Goal: Transaction & Acquisition: Purchase product/service

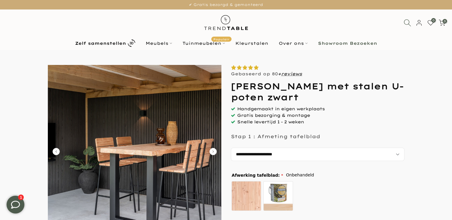
click at [407, 23] on icon at bounding box center [406, 22] width 7 height 7
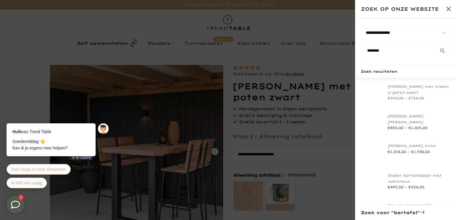
type input "********"
click at [436, 45] on button "submit" at bounding box center [443, 51] width 15 height 12
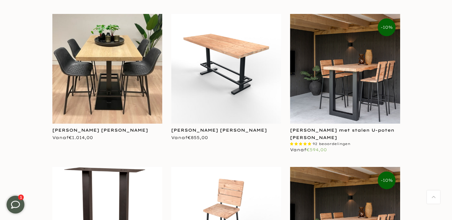
scroll to position [119, 0]
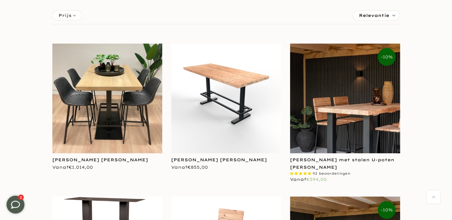
click at [351, 101] on img at bounding box center [345, 99] width 110 height 110
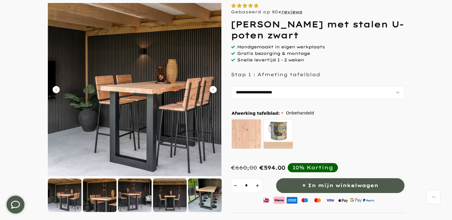
scroll to position [59, 0]
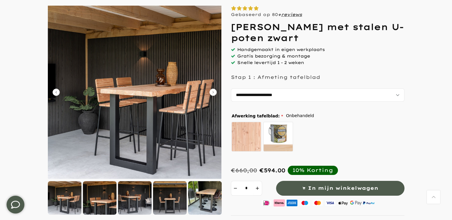
click at [107, 203] on div at bounding box center [100, 199] width 34 height 34
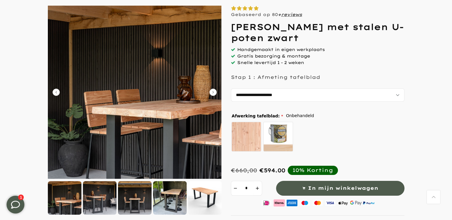
click at [134, 201] on div at bounding box center [135, 199] width 34 height 34
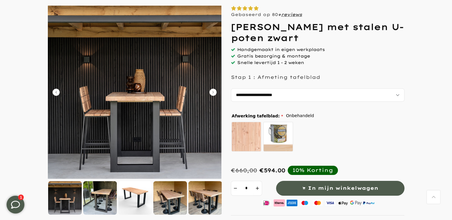
click at [170, 196] on div at bounding box center [170, 199] width 34 height 34
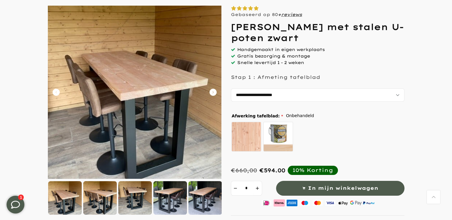
click at [181, 197] on div at bounding box center [170, 199] width 34 height 34
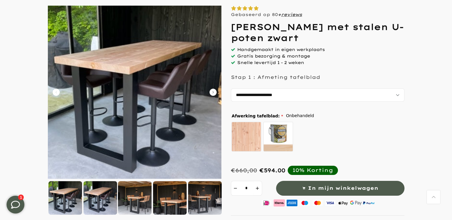
click at [181, 197] on div at bounding box center [170, 199] width 34 height 34
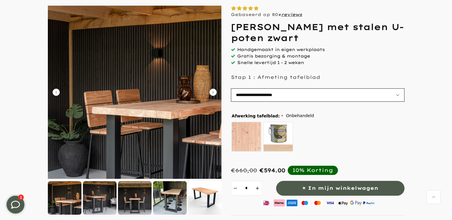
click at [397, 95] on select "**********" at bounding box center [318, 95] width 174 height 13
click at [231, 89] on select "**********" at bounding box center [318, 95] width 174 height 13
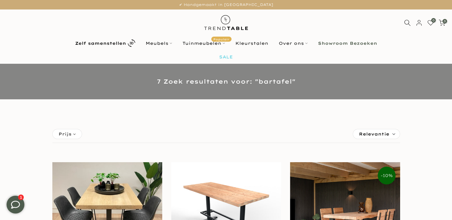
click at [232, 57] on link "SALE" at bounding box center [226, 57] width 14 height 13
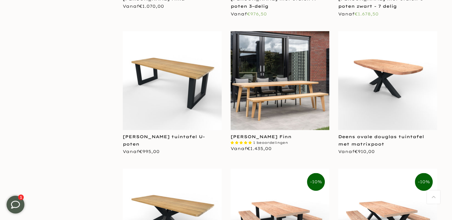
scroll to position [1099, 0]
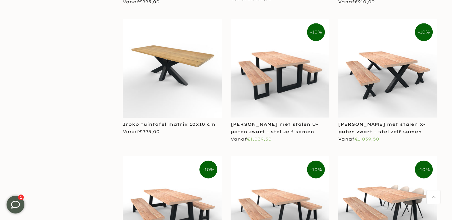
scroll to position [1269, 0]
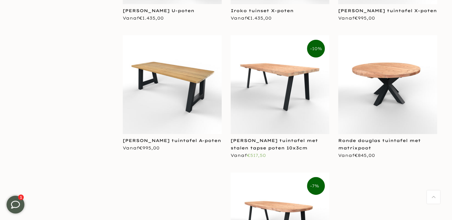
scroll to position [2406, 0]
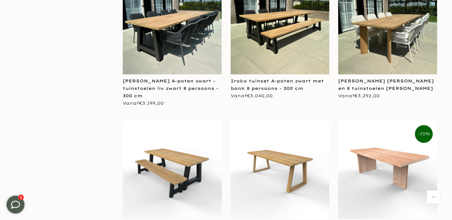
scroll to position [1634, 0]
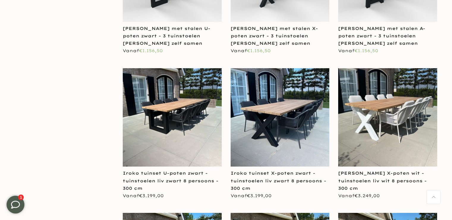
scroll to position [951, 0]
